Goal: Information Seeking & Learning: Learn about a topic

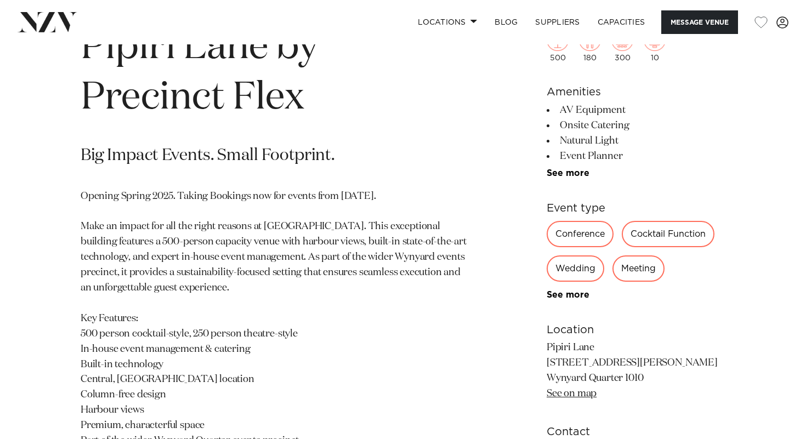
scroll to position [458, 0]
click at [571, 241] on div "Conference" at bounding box center [580, 235] width 67 height 26
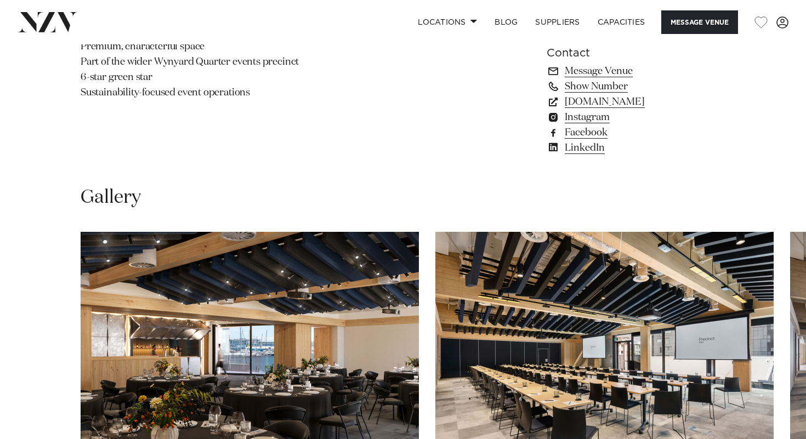
scroll to position [966, 0]
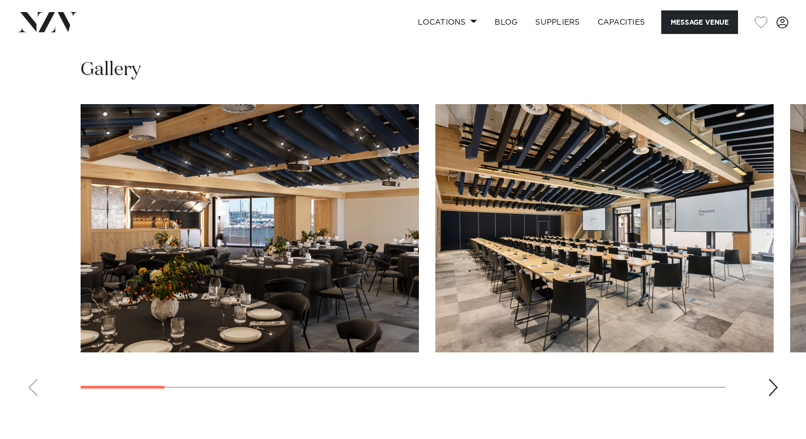
click at [779, 384] on swiper-container at bounding box center [403, 254] width 806 height 301
click at [776, 385] on div "Next slide" at bounding box center [773, 388] width 11 height 18
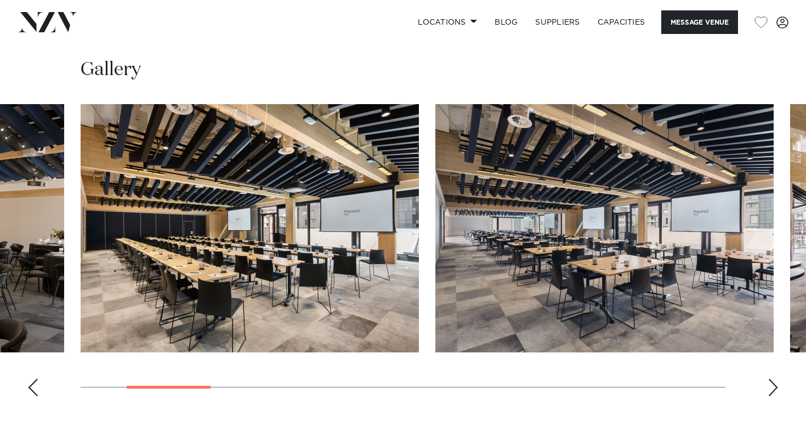
click at [776, 385] on div "Next slide" at bounding box center [773, 388] width 11 height 18
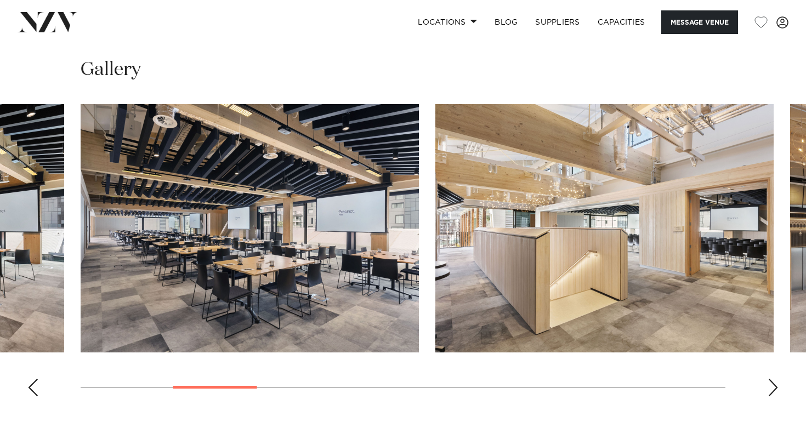
click at [776, 385] on div "Next slide" at bounding box center [773, 388] width 11 height 18
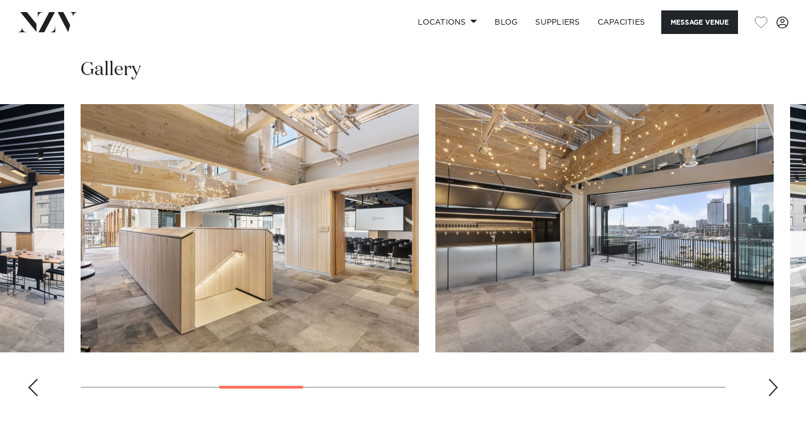
click at [776, 385] on div "Next slide" at bounding box center [773, 388] width 11 height 18
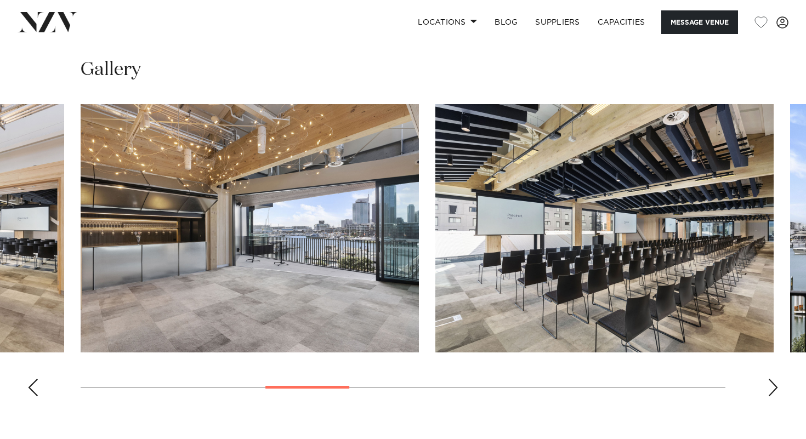
click at [776, 385] on div "Next slide" at bounding box center [773, 388] width 11 height 18
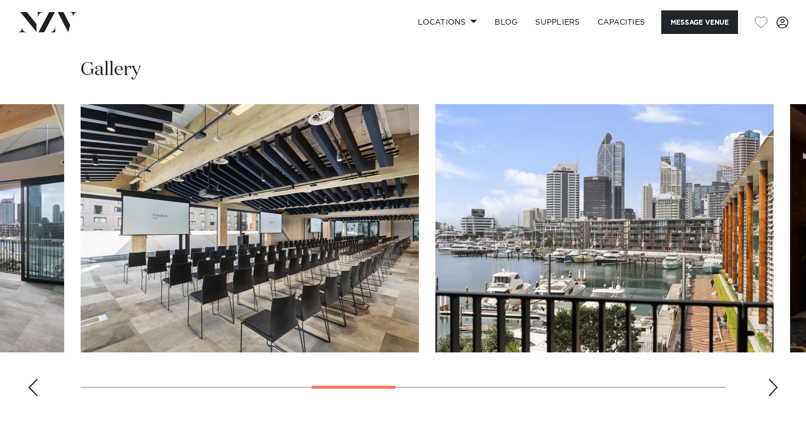
click at [251, 301] on img "6 / 14" at bounding box center [250, 228] width 338 height 248
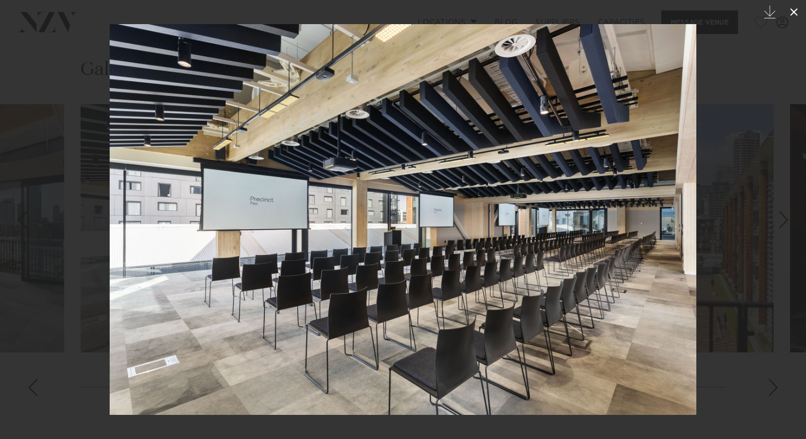
click at [795, 15] on icon at bounding box center [793, 11] width 13 height 13
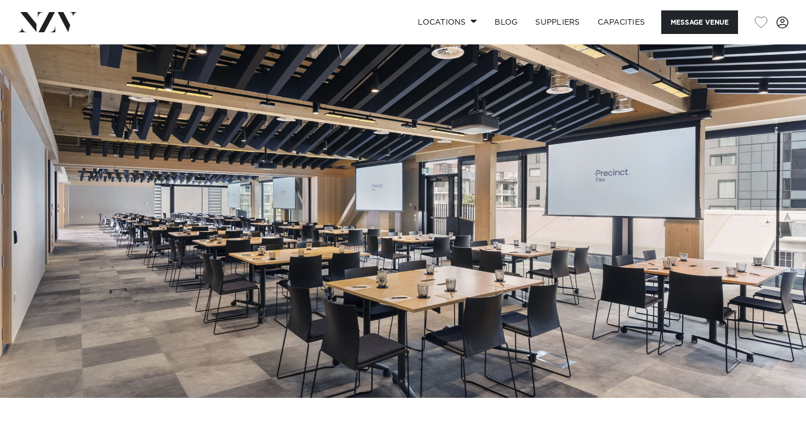
scroll to position [26, 0]
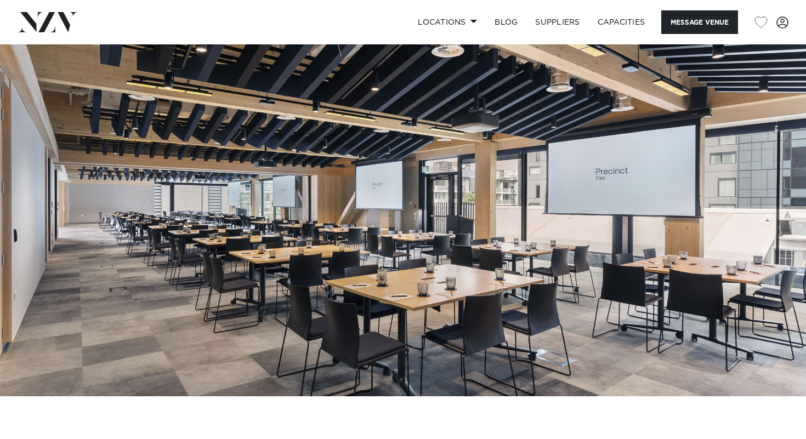
click at [292, 250] on img at bounding box center [403, 208] width 806 height 378
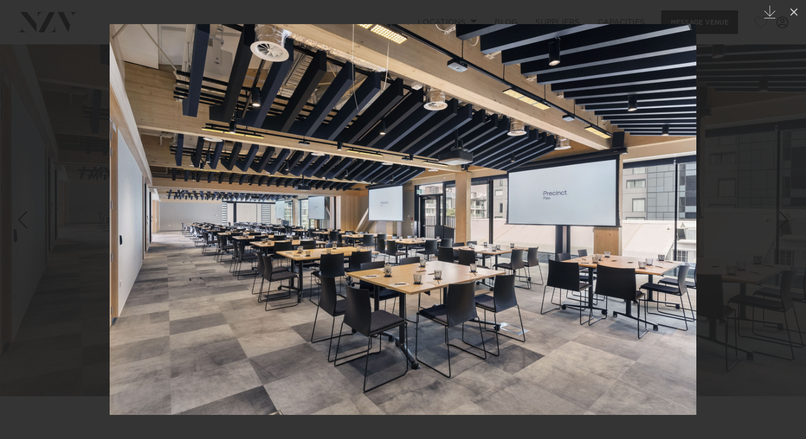
click at [764, 82] on div at bounding box center [403, 219] width 806 height 439
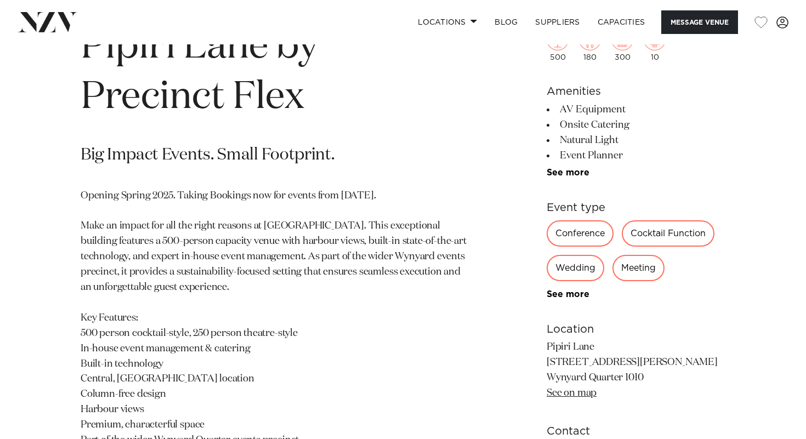
scroll to position [462, 0]
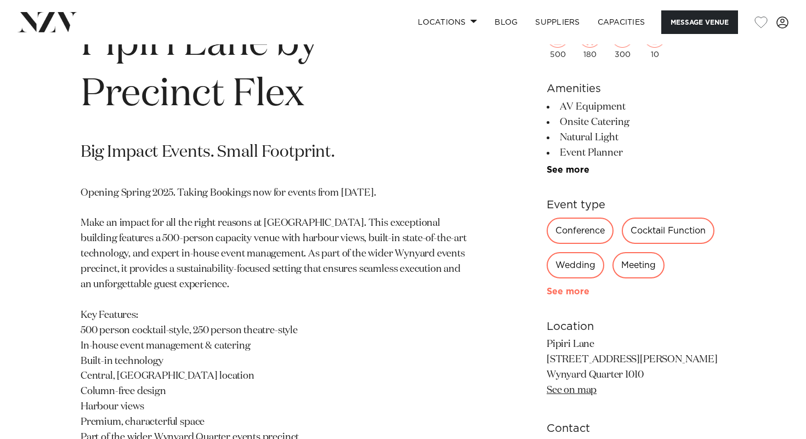
click at [580, 289] on link "See more" at bounding box center [590, 291] width 86 height 9
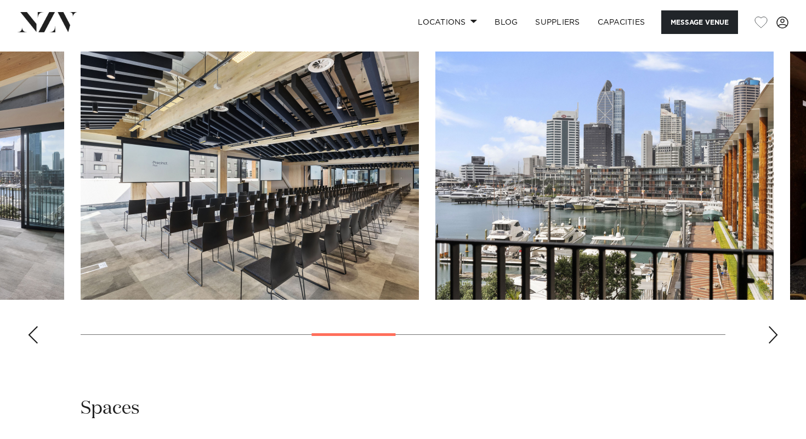
scroll to position [1213, 0]
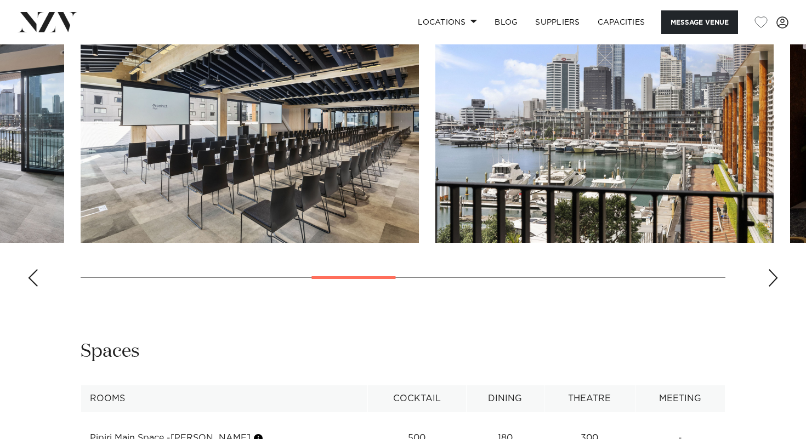
click at [298, 177] on img "6 / 14" at bounding box center [250, 119] width 338 height 248
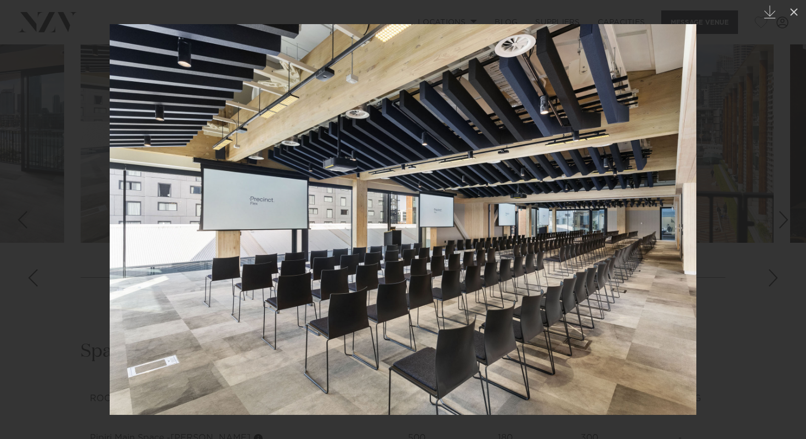
click at [19, 224] on div "Previous slide" at bounding box center [22, 219] width 15 height 21
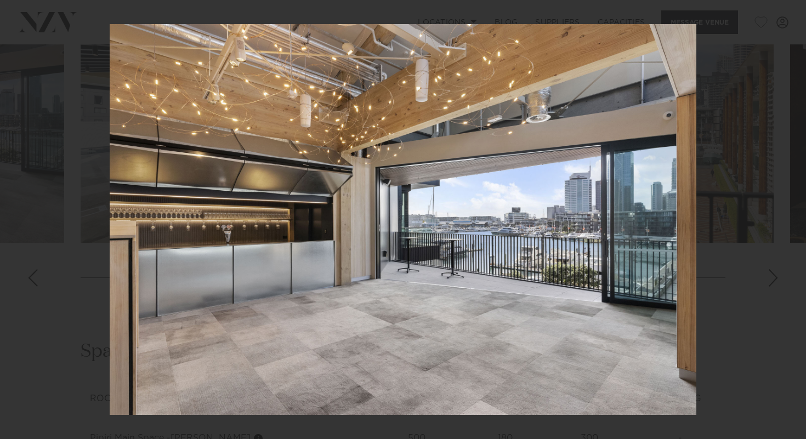
click at [19, 224] on div "5 / 14 Created with Sketch." at bounding box center [403, 219] width 806 height 439
click at [19, 224] on div "Previous slide" at bounding box center [22, 219] width 15 height 21
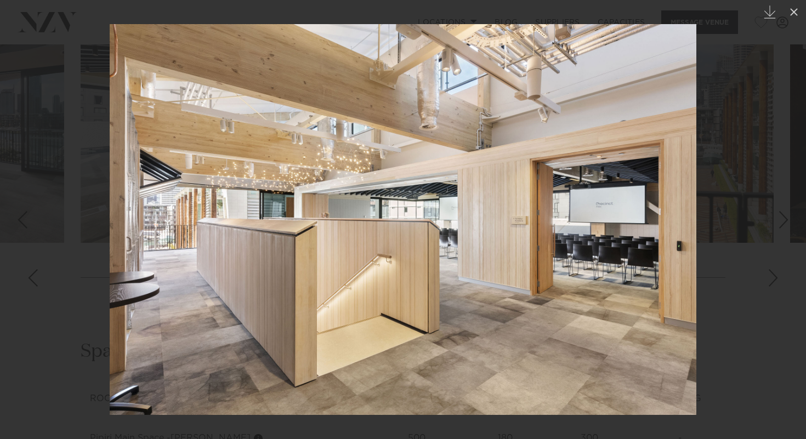
click at [19, 224] on div "Previous slide" at bounding box center [22, 219] width 15 height 21
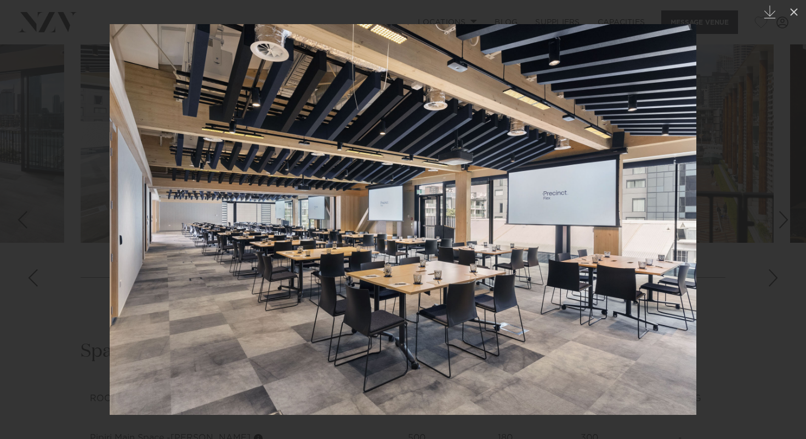
click at [778, 216] on div "Next slide" at bounding box center [783, 219] width 15 height 21
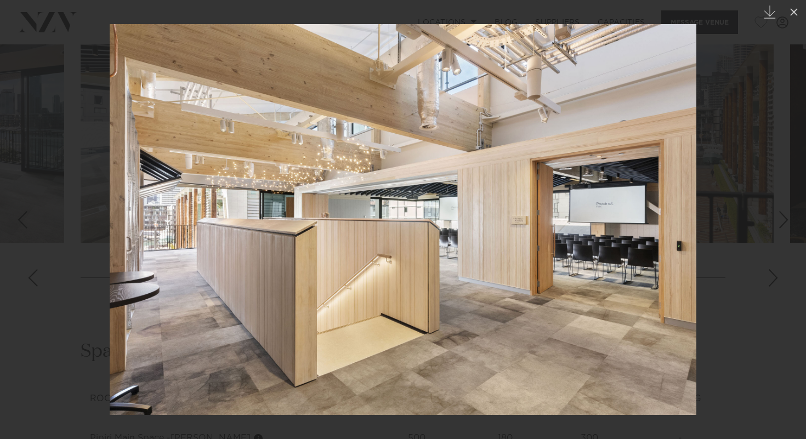
click at [23, 217] on div "Previous slide" at bounding box center [22, 219] width 15 height 21
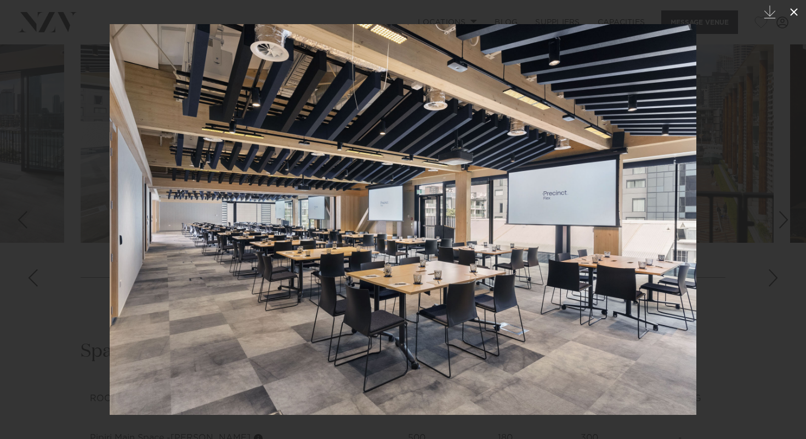
click at [794, 14] on icon at bounding box center [793, 11] width 13 height 13
